Goal: Task Accomplishment & Management: Use online tool/utility

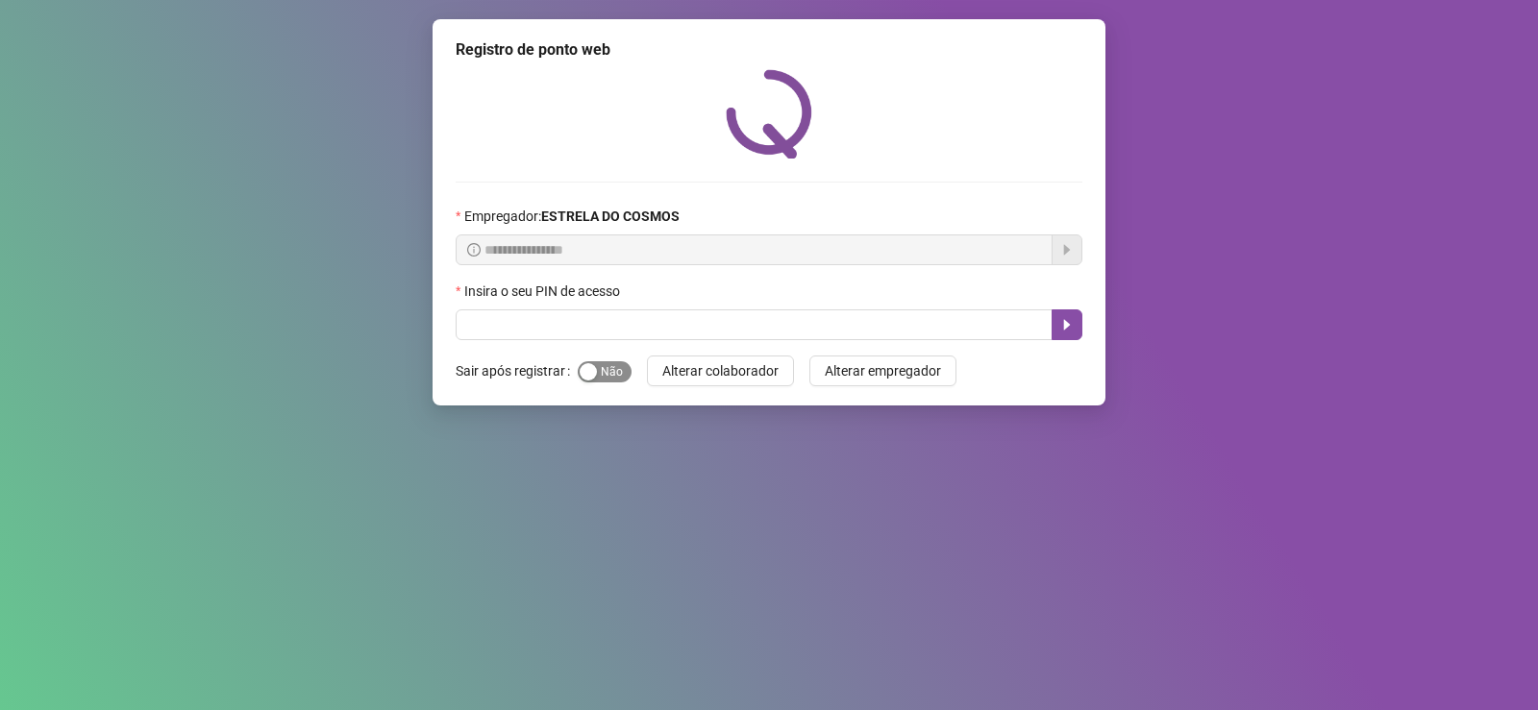
click at [603, 371] on span "Sim Não" at bounding box center [605, 371] width 54 height 21
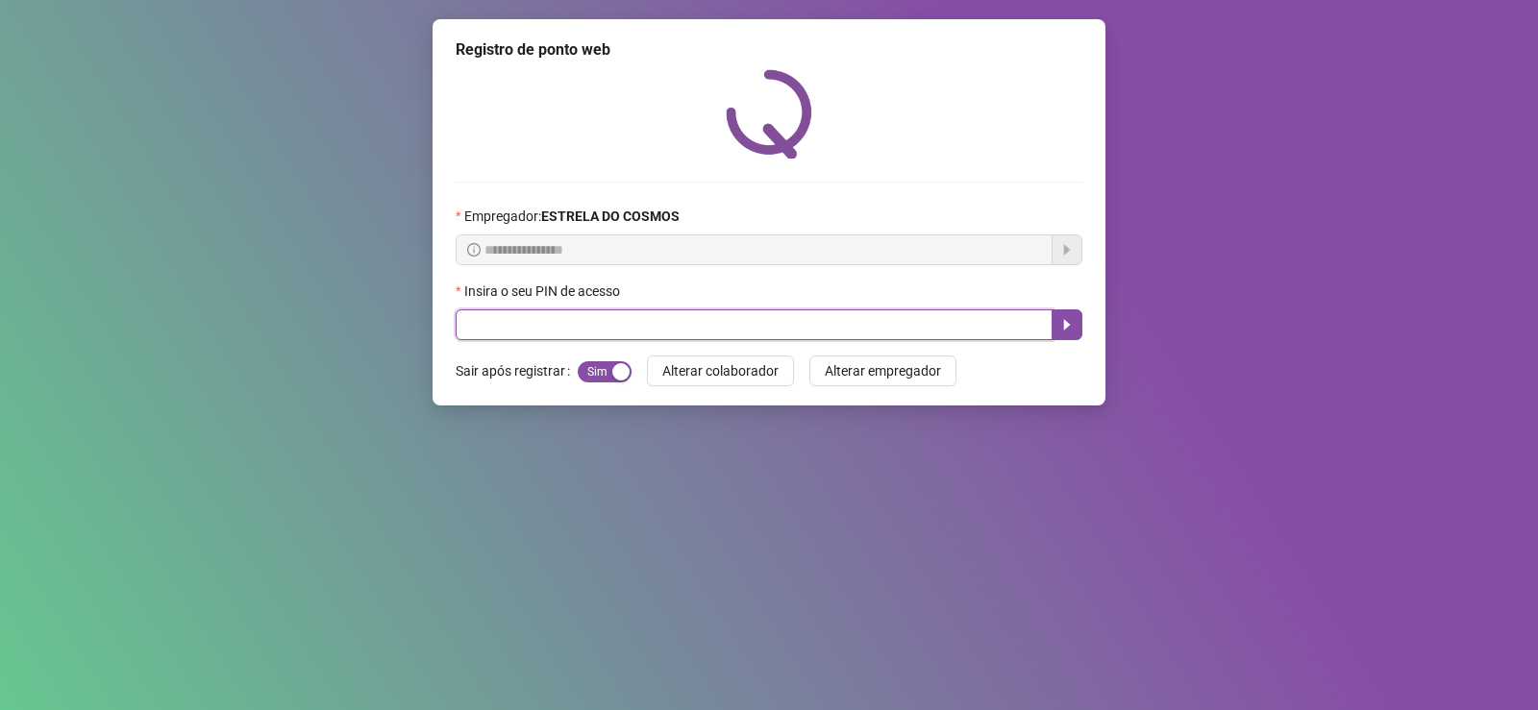
click at [597, 326] on input "text" at bounding box center [754, 324] width 597 height 31
type input "*****"
click at [1064, 324] on icon "caret-right" at bounding box center [1067, 325] width 7 height 11
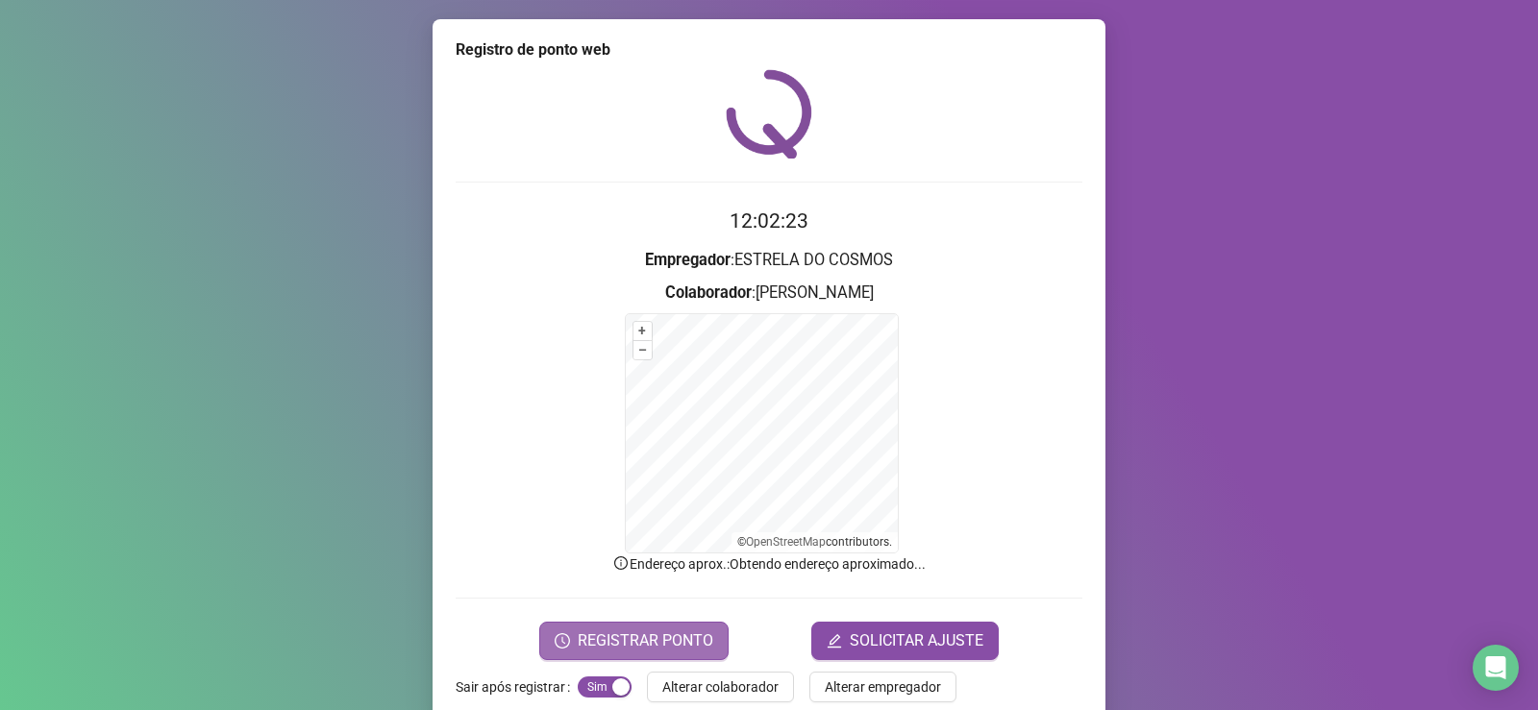
click at [644, 642] on span "REGISTRAR PONTO" at bounding box center [645, 640] width 135 height 23
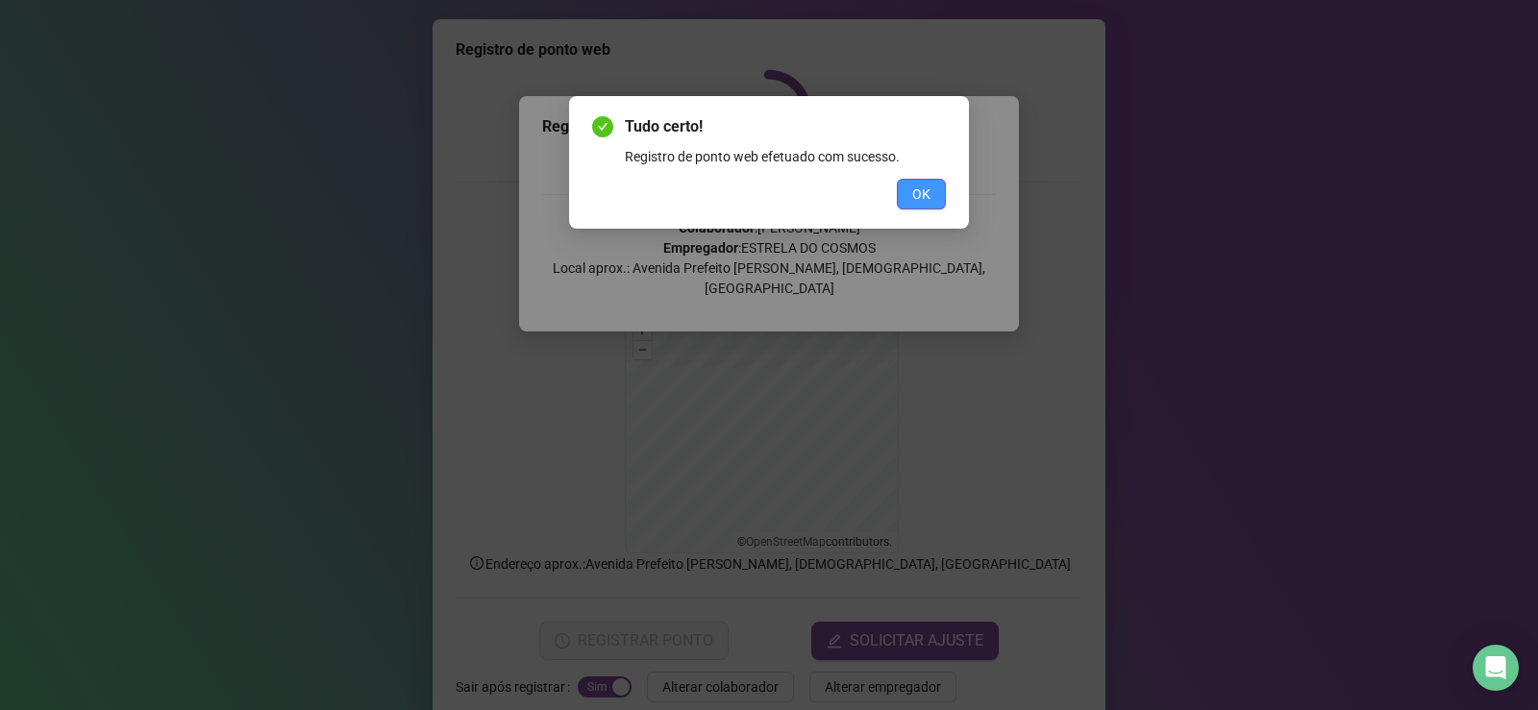
click at [922, 205] on button "OK" at bounding box center [921, 194] width 49 height 31
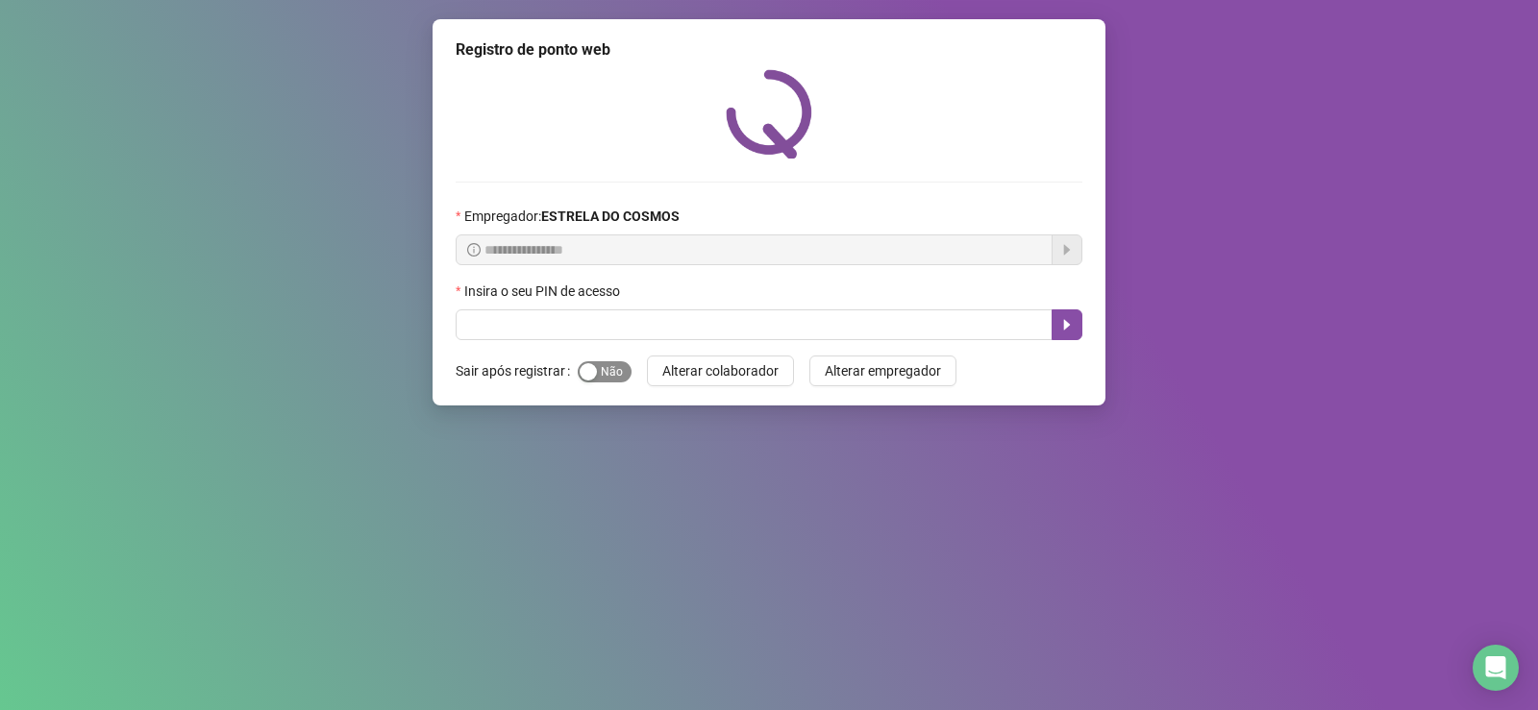
drag, startPoint x: 593, startPoint y: 374, endPoint x: 596, endPoint y: 364, distance: 10.0
click at [593, 373] on div "button" at bounding box center [587, 371] width 17 height 17
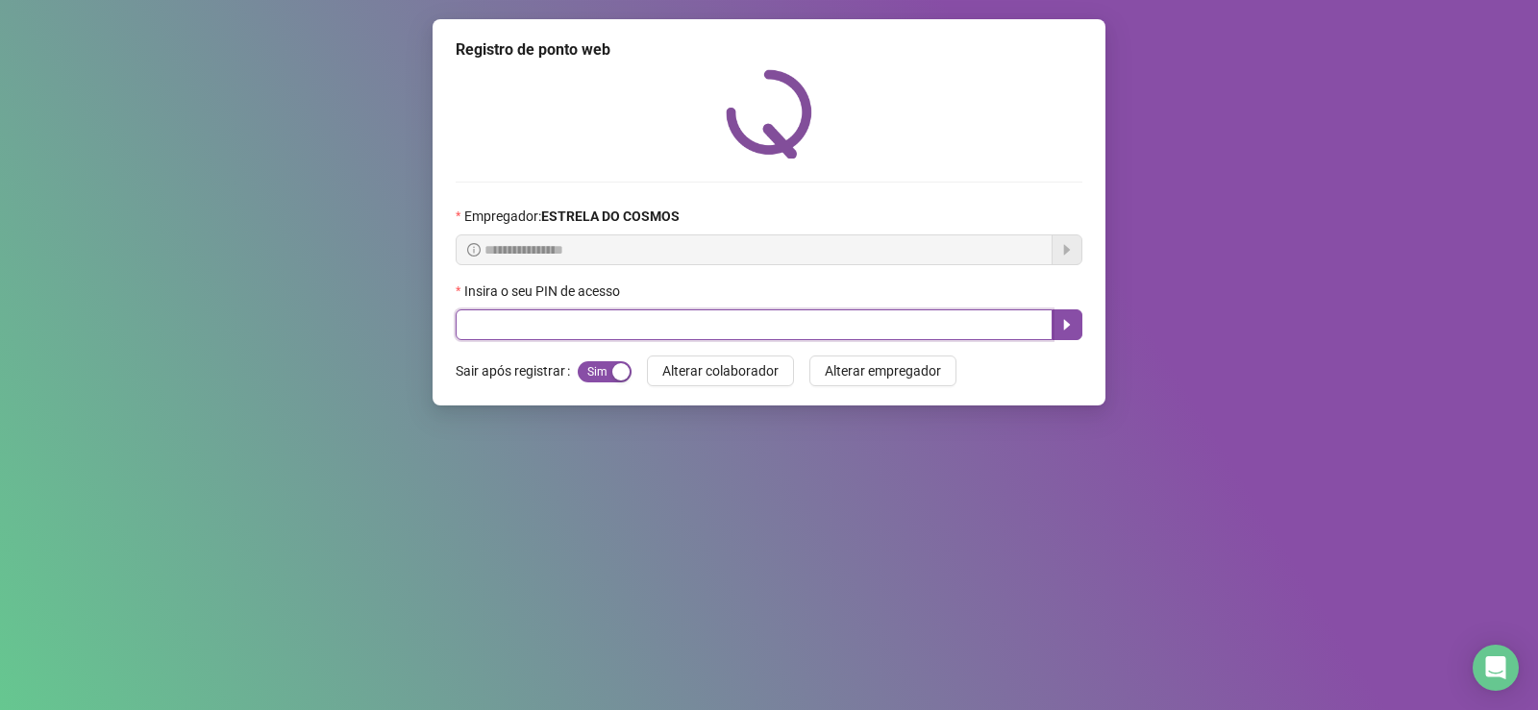
drag, startPoint x: 598, startPoint y: 325, endPoint x: 600, endPoint y: 301, distance: 24.1
click at [599, 308] on div "Insira o seu PIN de acesso" at bounding box center [769, 311] width 627 height 60
type input "*****"
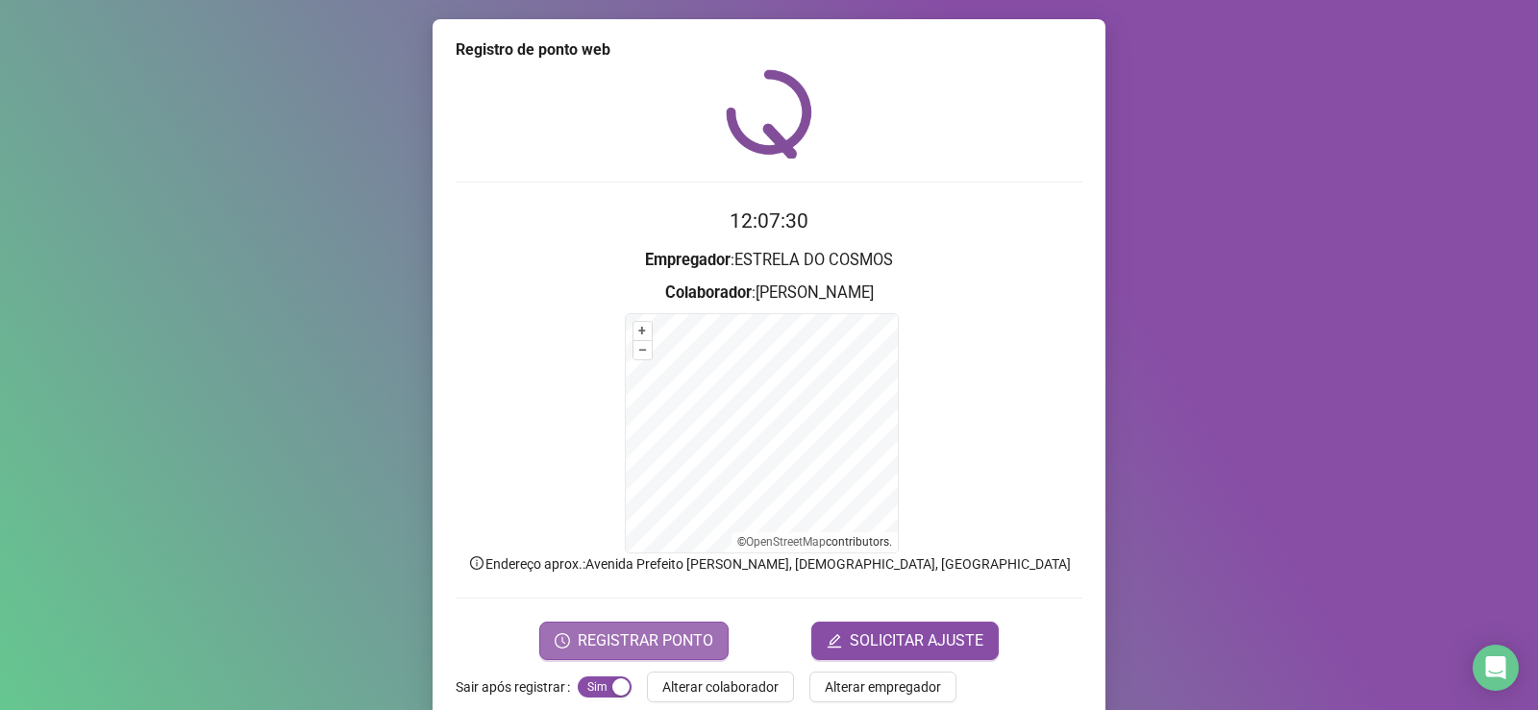
click at [601, 639] on span "REGISTRAR PONTO" at bounding box center [645, 640] width 135 height 23
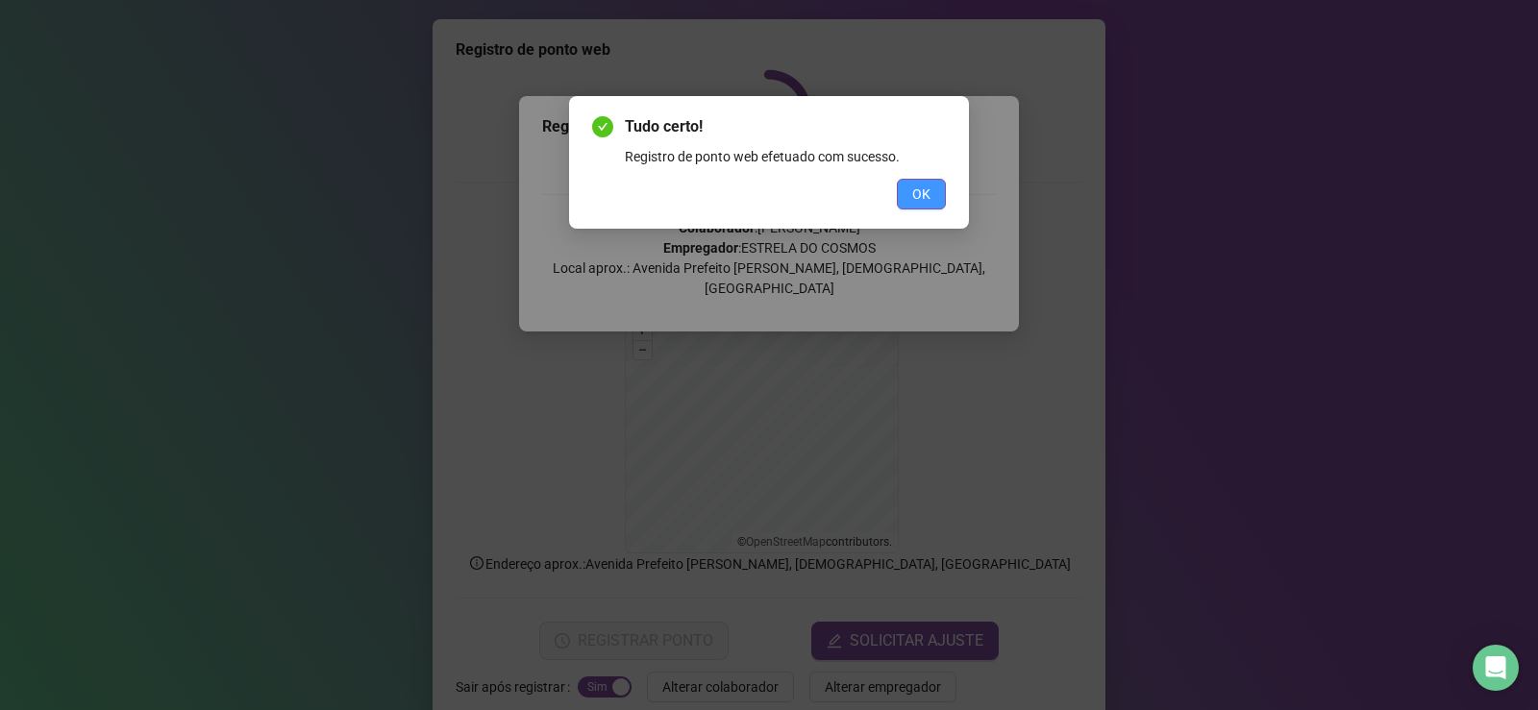
click at [904, 191] on button "OK" at bounding box center [921, 194] width 49 height 31
